Goal: Find specific page/section: Find specific page/section

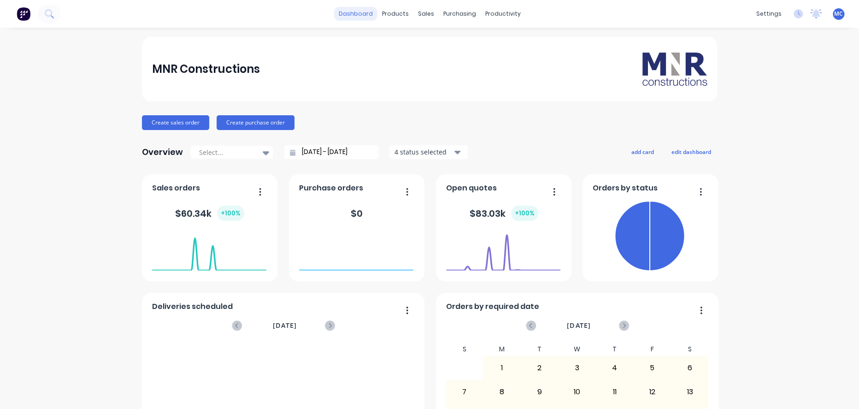
click at [351, 12] on link "dashboard" at bounding box center [355, 14] width 43 height 14
click at [520, 53] on link "Workflow" at bounding box center [538, 44] width 122 height 18
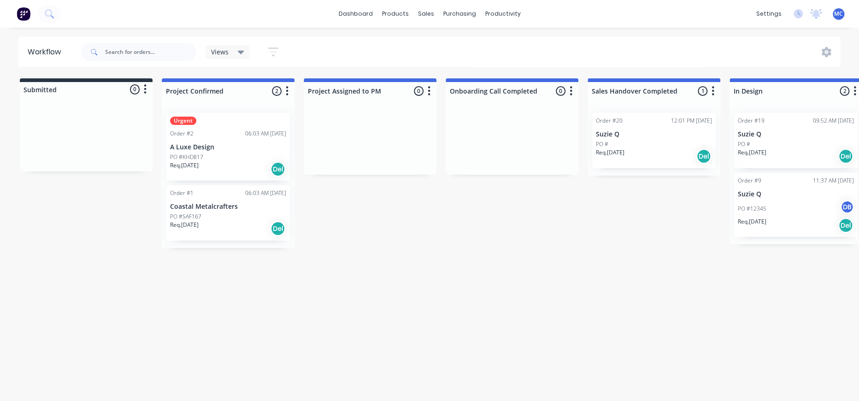
click at [232, 166] on div "Req. [DATE] Del" at bounding box center [228, 169] width 116 height 16
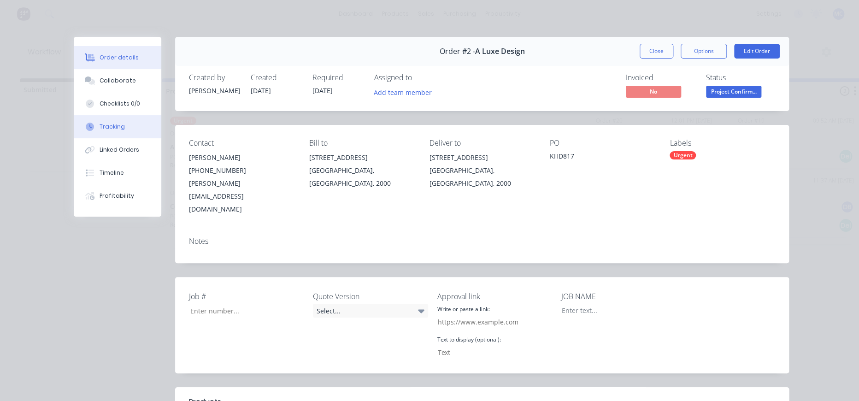
click at [102, 138] on button "Tracking" at bounding box center [118, 126] width 88 height 23
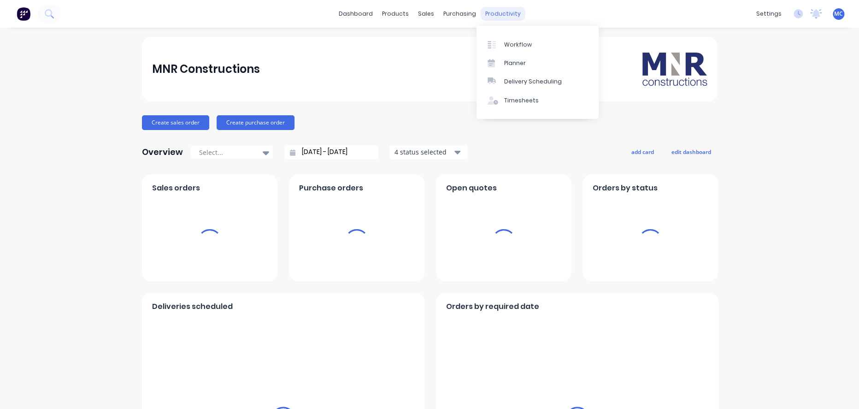
click at [492, 13] on div "productivity" at bounding box center [503, 14] width 45 height 14
click at [522, 48] on div "Workflow" at bounding box center [518, 45] width 28 height 8
